Goal: Information Seeking & Learning: Learn about a topic

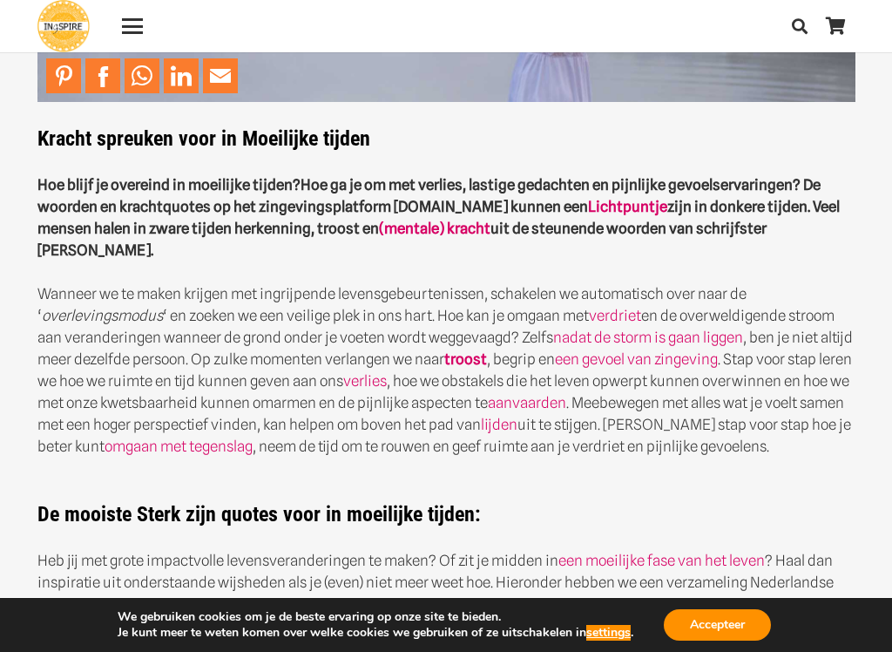
scroll to position [341, 0]
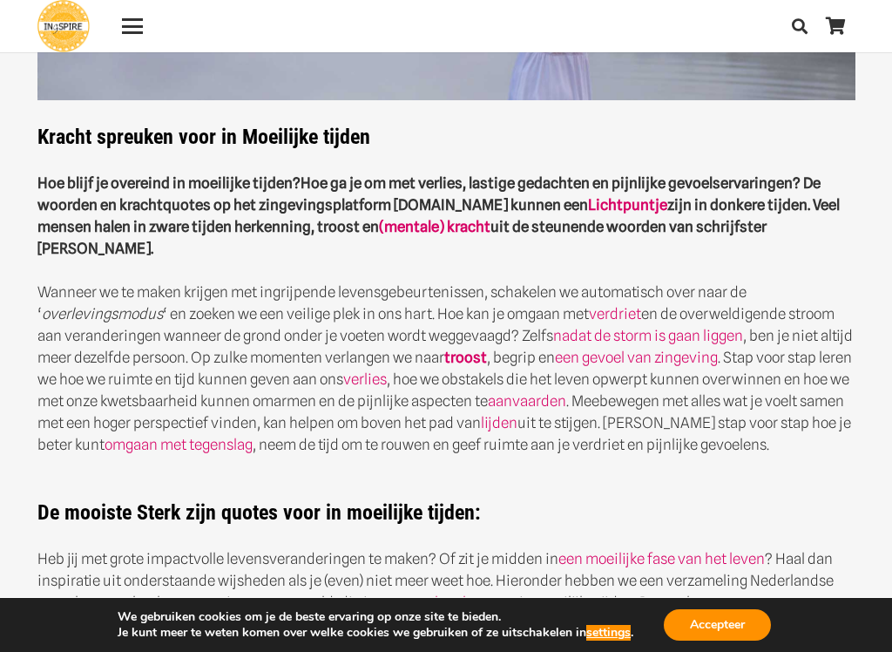
click at [718, 546] on button "Accepteer" at bounding box center [717, 624] width 107 height 31
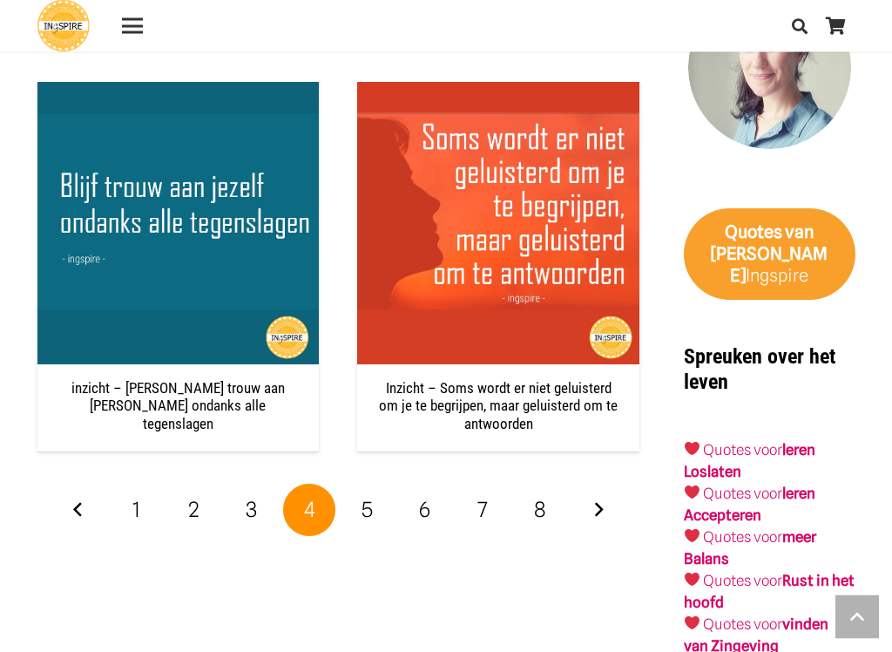
scroll to position [3283, 0]
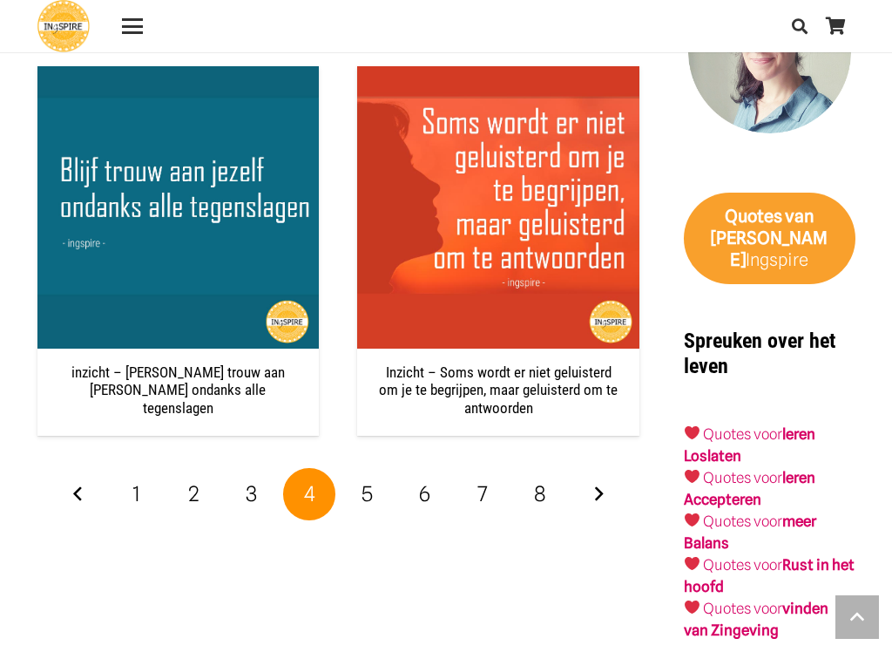
click at [399, 494] on link "6" at bounding box center [425, 494] width 52 height 52
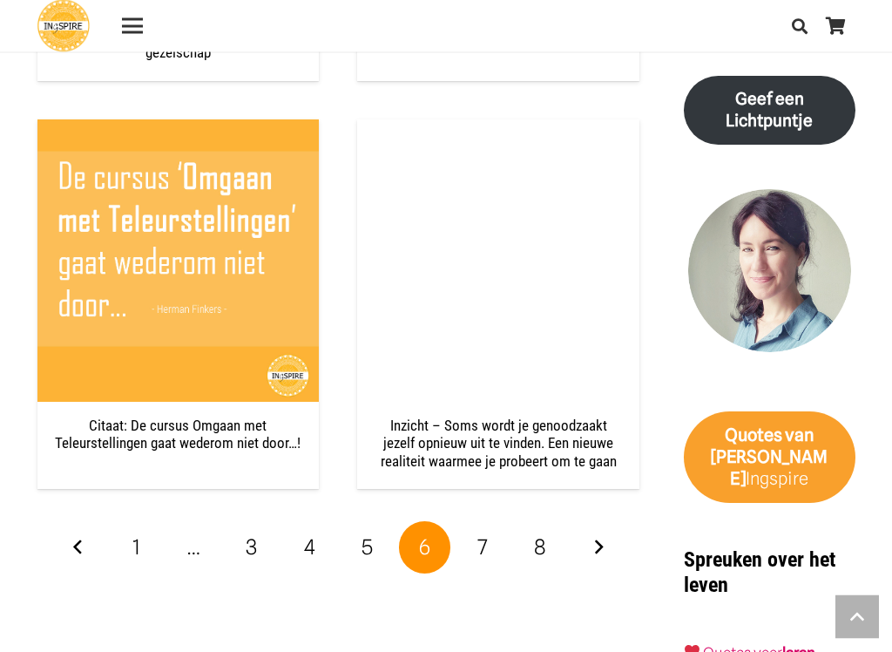
scroll to position [3065, 0]
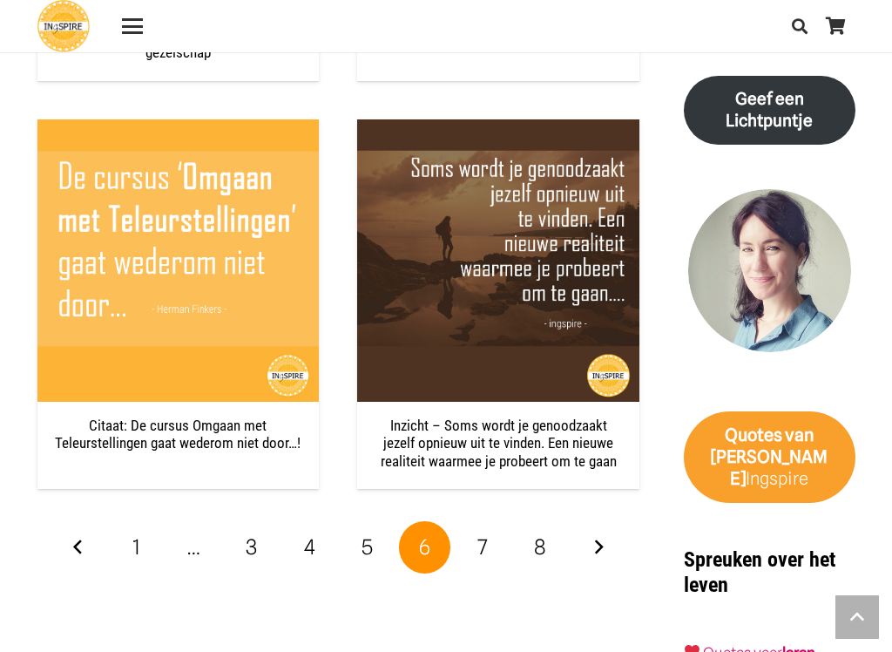
click at [475, 521] on link "7" at bounding box center [483, 547] width 52 height 52
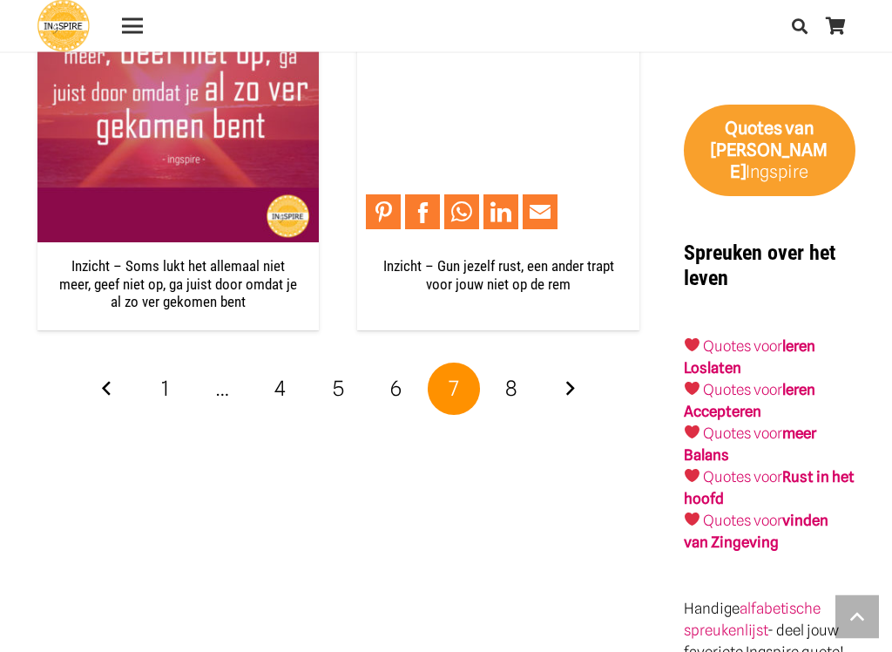
scroll to position [3371, 0]
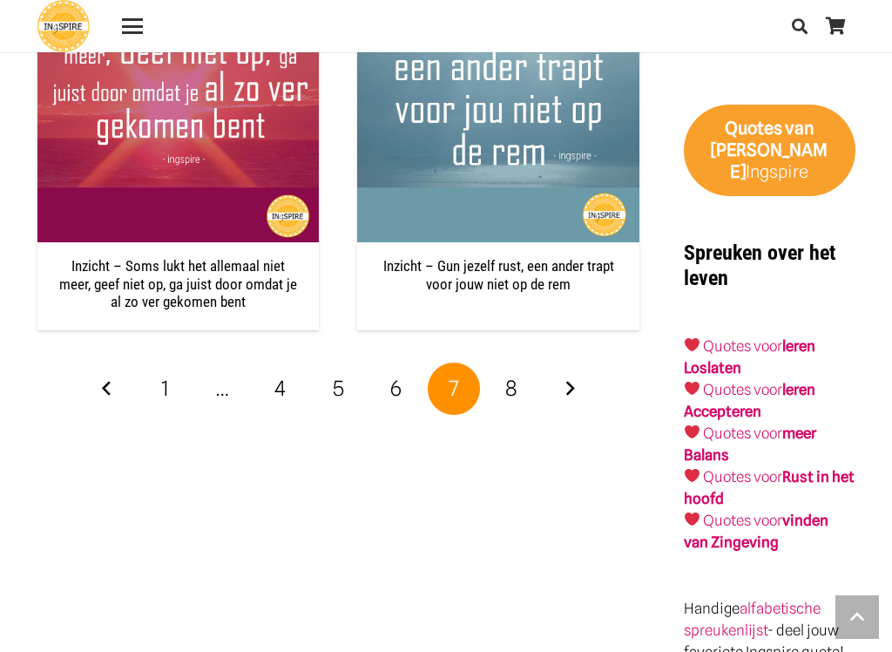
click at [556, 375] on link "Volgende" at bounding box center [570, 388] width 52 height 52
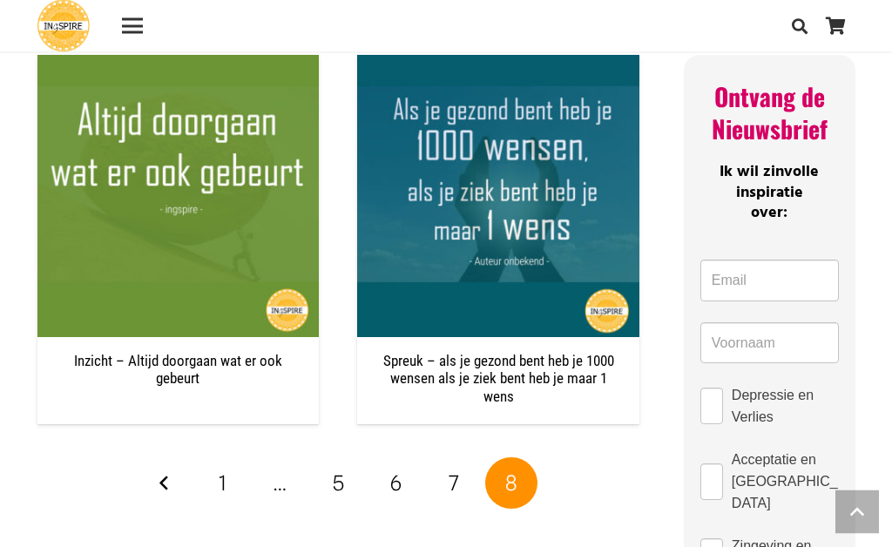
scroll to position [1290, 0]
